Goal: Book appointment/travel/reservation

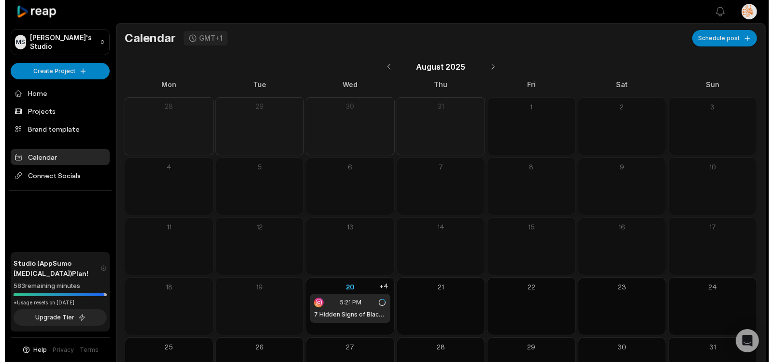
scroll to position [49, 0]
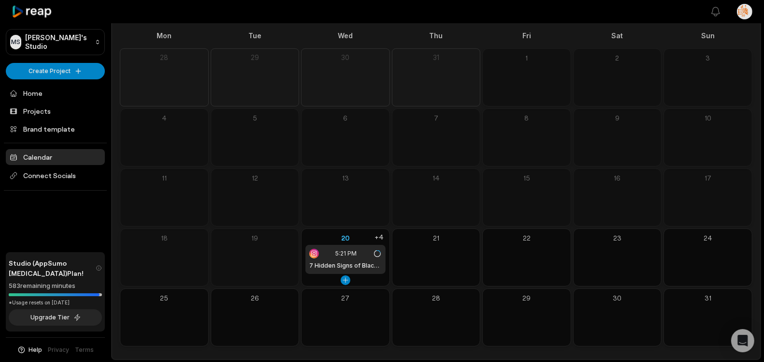
click at [355, 261] on h1 "7 Hidden Signs of Black Magic Attacks" at bounding box center [345, 265] width 73 height 9
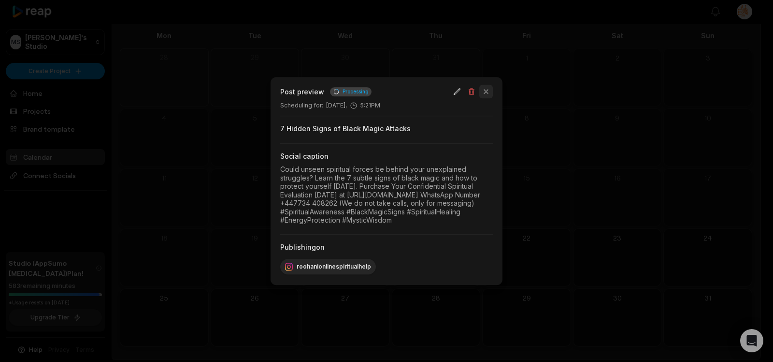
click at [489, 85] on button "button" at bounding box center [486, 92] width 14 height 14
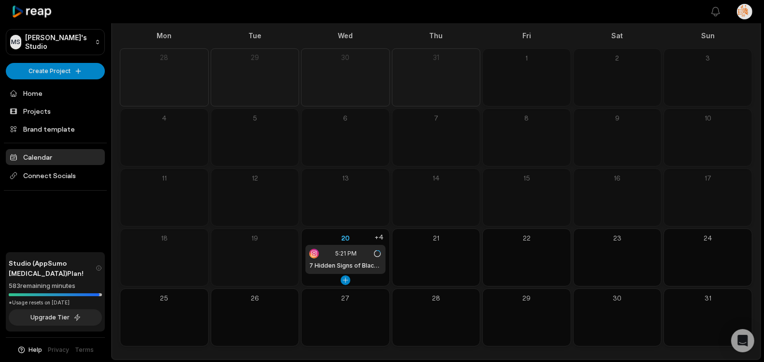
click at [348, 237] on div "20" at bounding box center [345, 237] width 80 height 10
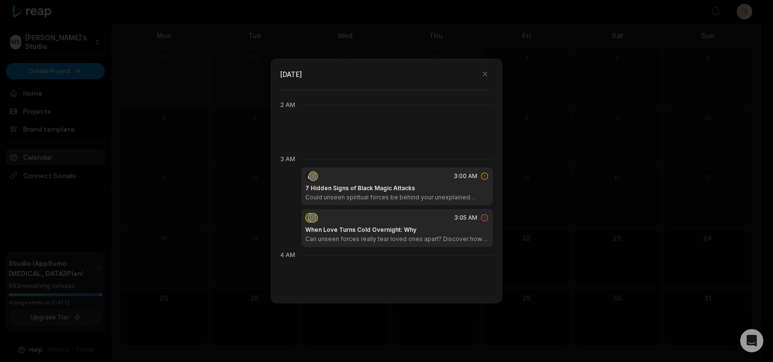
scroll to position [109, 0]
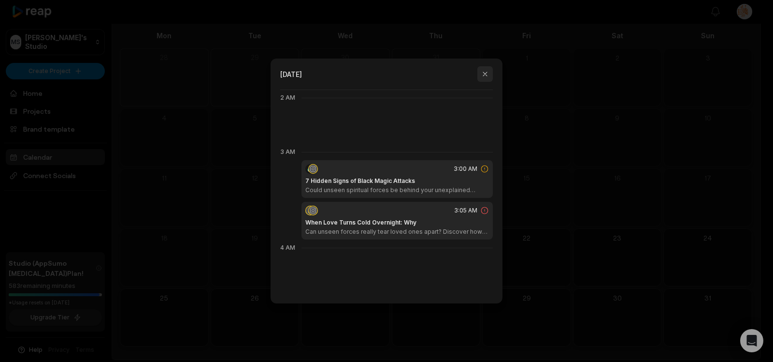
click at [485, 76] on button "button" at bounding box center [485, 73] width 15 height 15
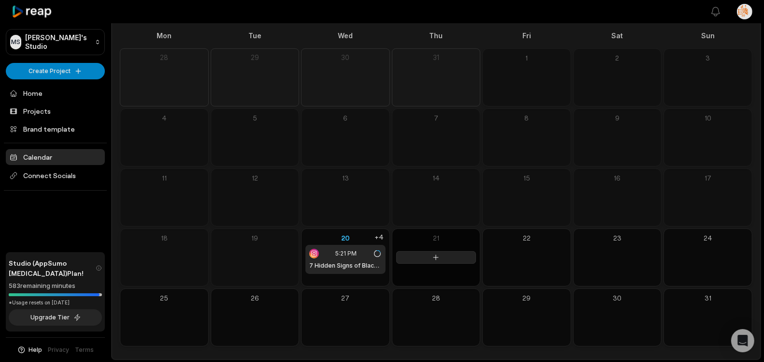
click at [434, 264] on div at bounding box center [436, 257] width 88 height 57
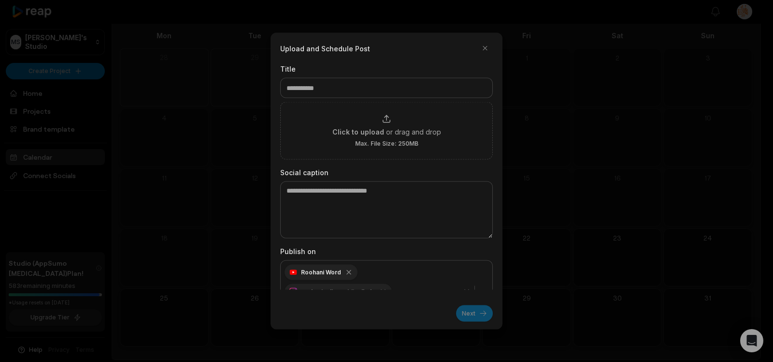
scroll to position [32, 0]
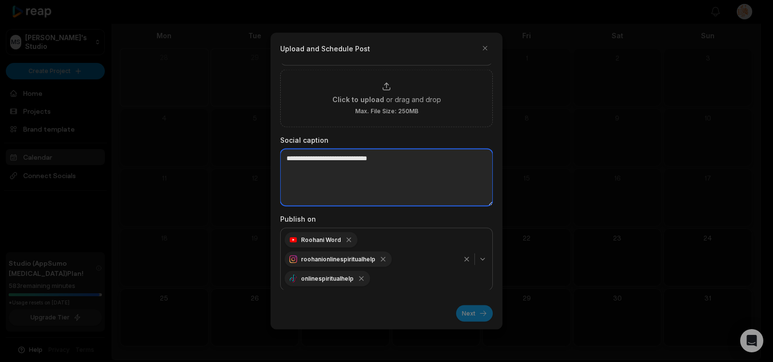
click at [375, 178] on textarea at bounding box center [386, 177] width 213 height 57
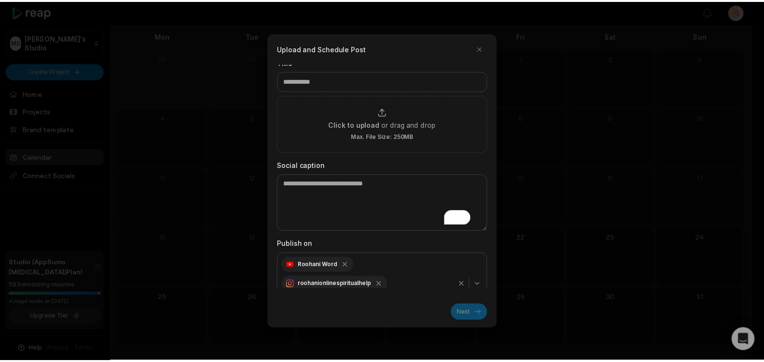
scroll to position [0, 0]
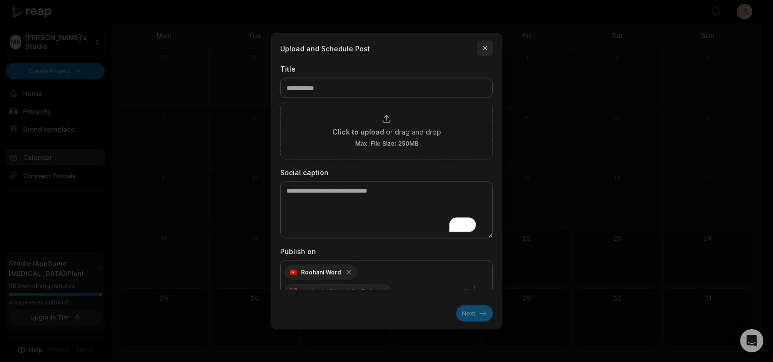
click at [485, 47] on button "button" at bounding box center [485, 48] width 15 height 15
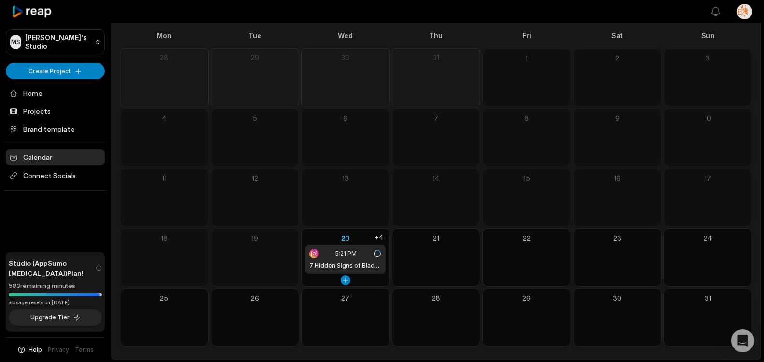
click at [342, 255] on span "5:21 PM" at bounding box center [345, 253] width 21 height 9
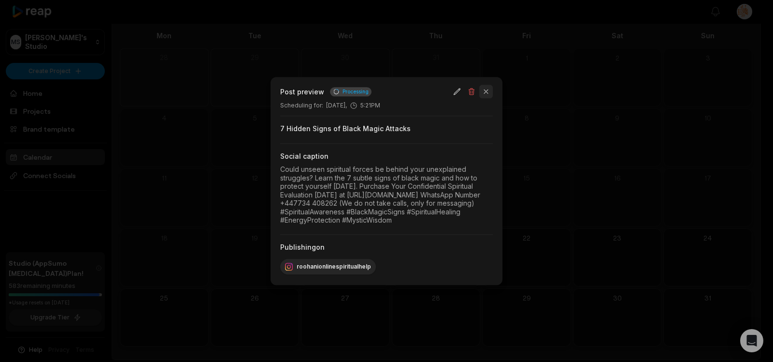
click at [486, 85] on button "button" at bounding box center [486, 92] width 14 height 14
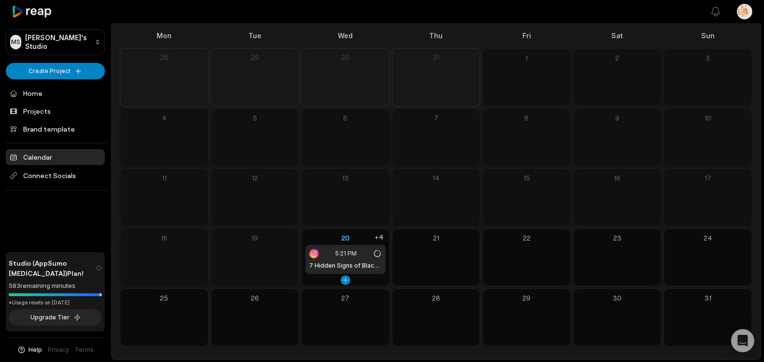
click at [335, 263] on h1 "7 Hidden Signs of Black Magic Attacks" at bounding box center [345, 265] width 73 height 9
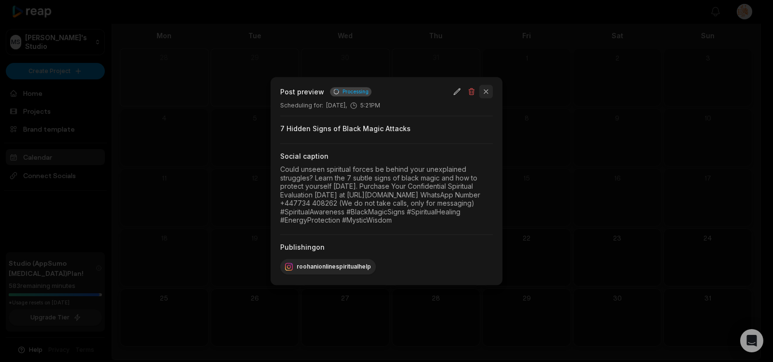
click at [486, 85] on button "button" at bounding box center [486, 92] width 14 height 14
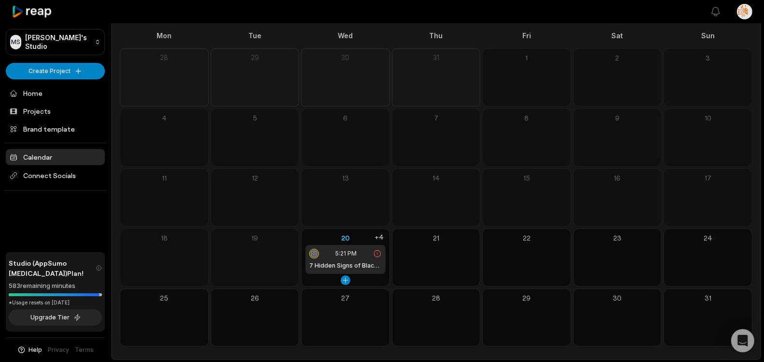
click at [378, 254] on icon at bounding box center [377, 253] width 9 height 9
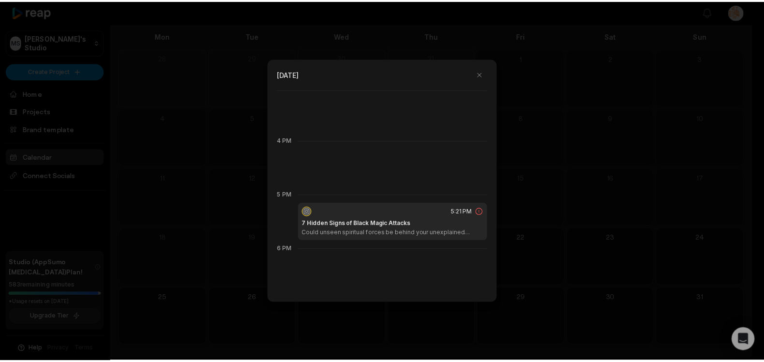
scroll to position [908, 0]
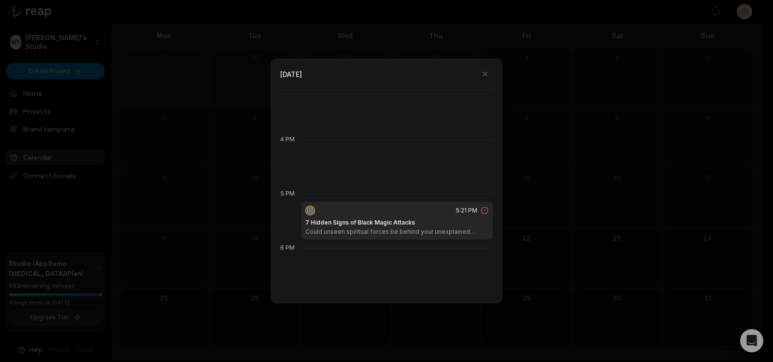
click at [480, 210] on icon at bounding box center [484, 210] width 9 height 9
click at [439, 221] on div "7 Hidden Signs of Black Magic Attacks Could unseen spiritual forces be behind y…" at bounding box center [397, 226] width 184 height 17
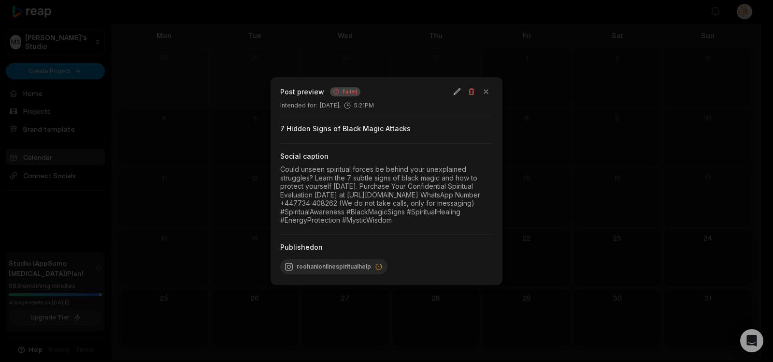
click at [339, 87] on div "Failed" at bounding box center [345, 91] width 30 height 9
click at [488, 85] on button "button" at bounding box center [486, 92] width 14 height 14
